Goal: Task Accomplishment & Management: Use online tool/utility

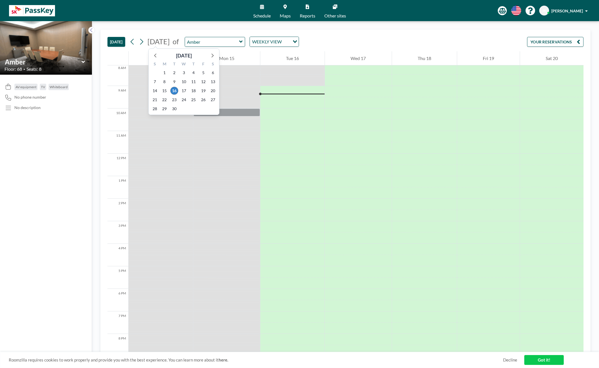
scroll to position [192, 0]
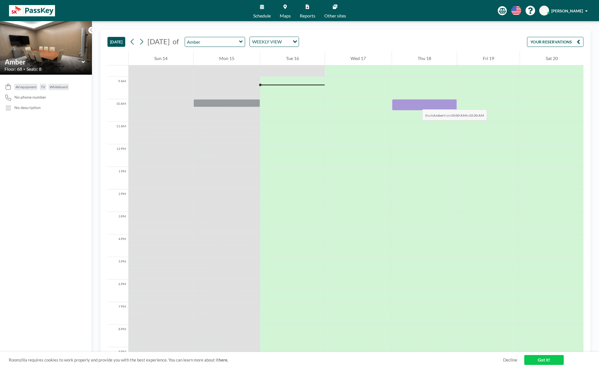
click at [416, 104] on div at bounding box center [424, 104] width 65 height 11
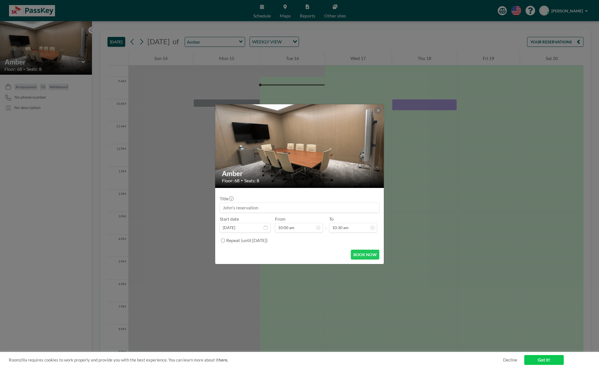
scroll to position [0, 0]
click at [380, 109] on icon at bounding box center [377, 110] width 3 height 3
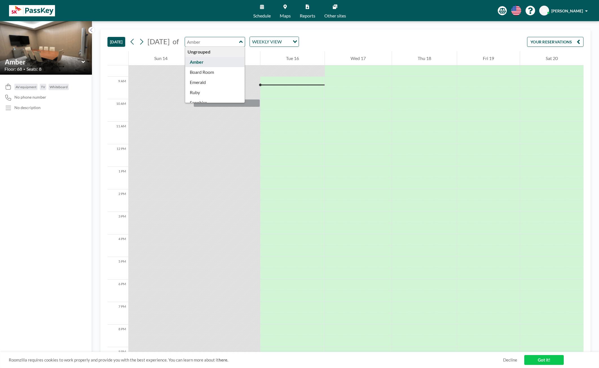
click at [239, 38] on input "text" at bounding box center [212, 41] width 54 height 9
type input "Amber"
click at [83, 61] on icon at bounding box center [83, 62] width 4 height 6
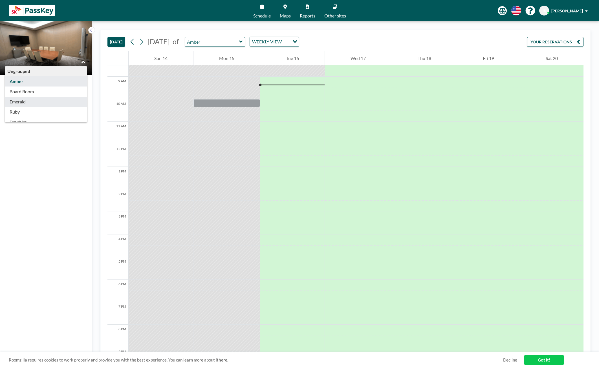
type input "Emerald"
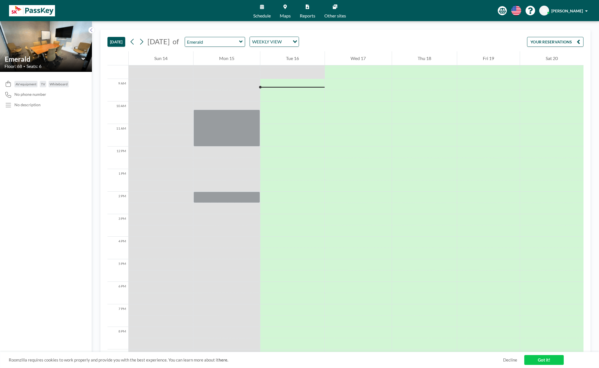
scroll to position [192, 0]
click at [83, 65] on div "Floor: 68 • Seats: 6" at bounding box center [46, 66] width 83 height 6
click at [83, 61] on icon at bounding box center [83, 59] width 4 height 6
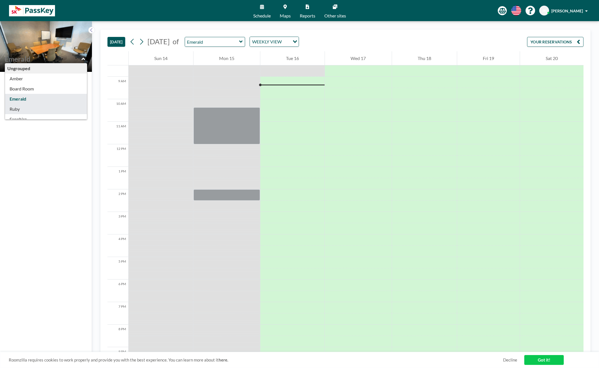
type input "Ruby"
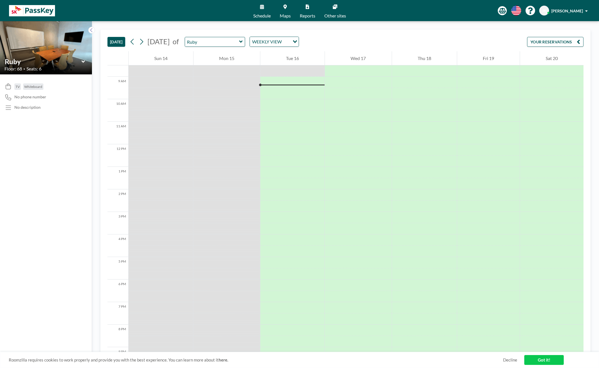
click at [83, 61] on icon at bounding box center [83, 62] width 4 height 6
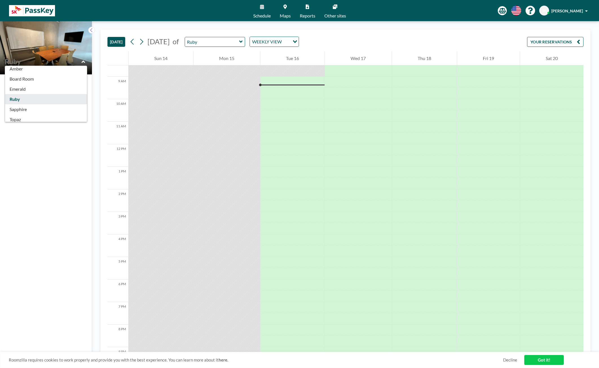
scroll to position [18, 0]
type input "Sapphire"
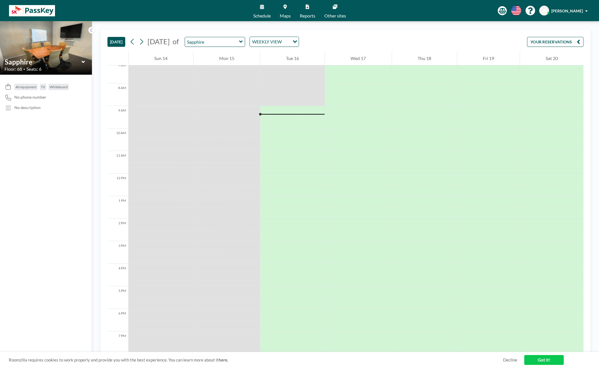
scroll to position [192, 0]
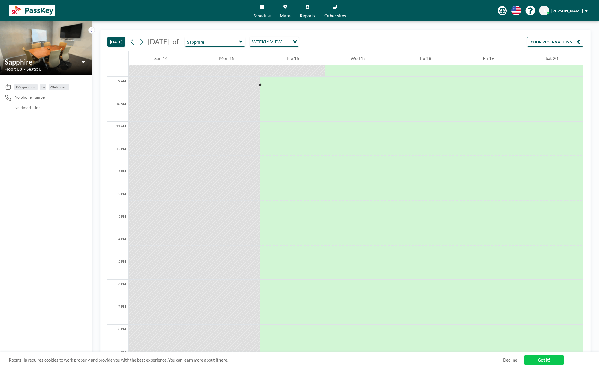
click at [82, 63] on icon at bounding box center [83, 62] width 4 height 6
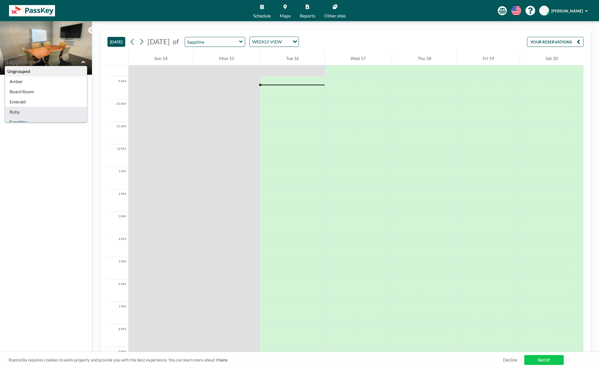
scroll to position [18, 0]
type input "Topaz"
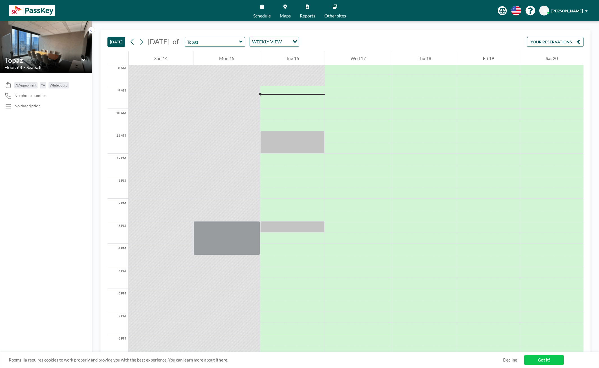
scroll to position [192, 0]
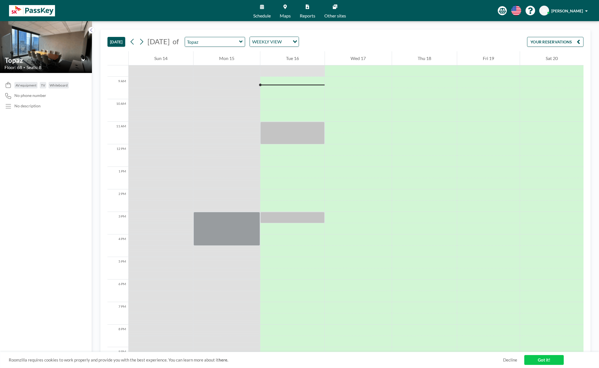
click at [83, 61] on icon at bounding box center [82, 60] width 3 height 2
type input "Amber"
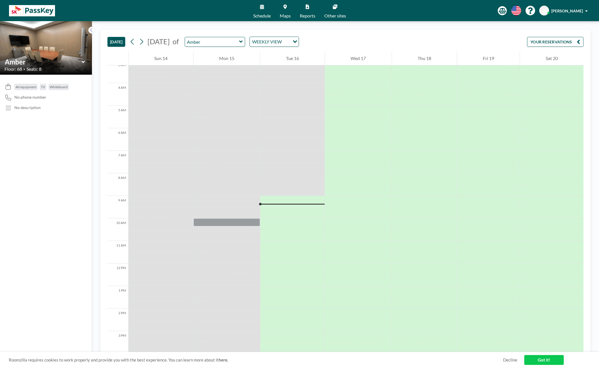
scroll to position [113, 0]
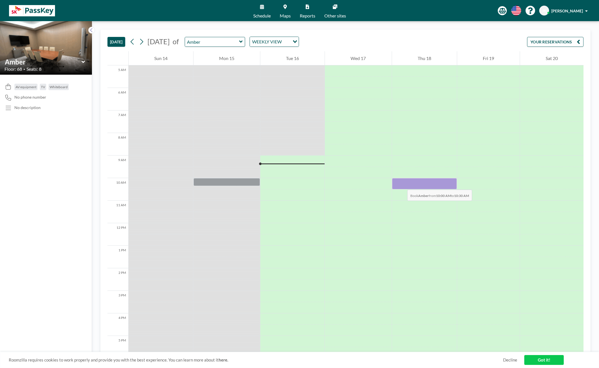
click at [402, 184] on div at bounding box center [424, 183] width 65 height 11
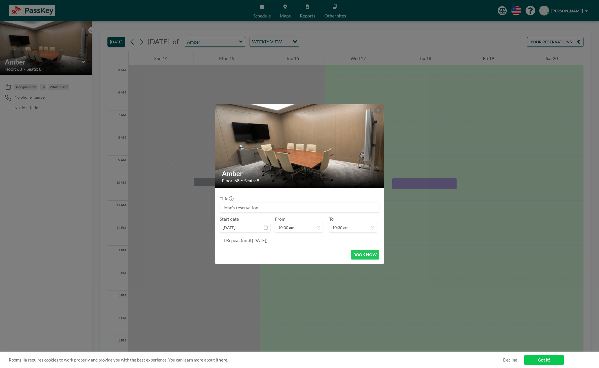
scroll to position [201, 0]
click at [369, 255] on button "BOOK NOW" at bounding box center [365, 255] width 28 height 10
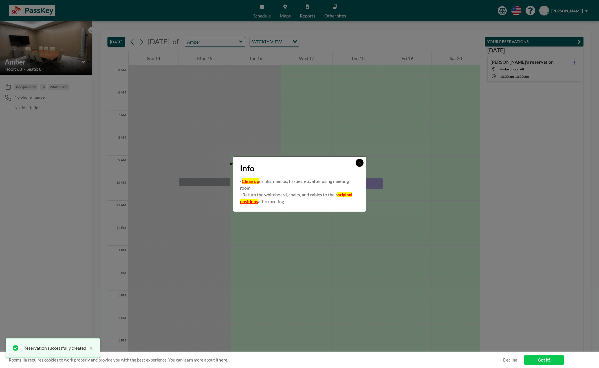
click at [359, 162] on icon at bounding box center [359, 162] width 3 height 3
